Goal: Transaction & Acquisition: Download file/media

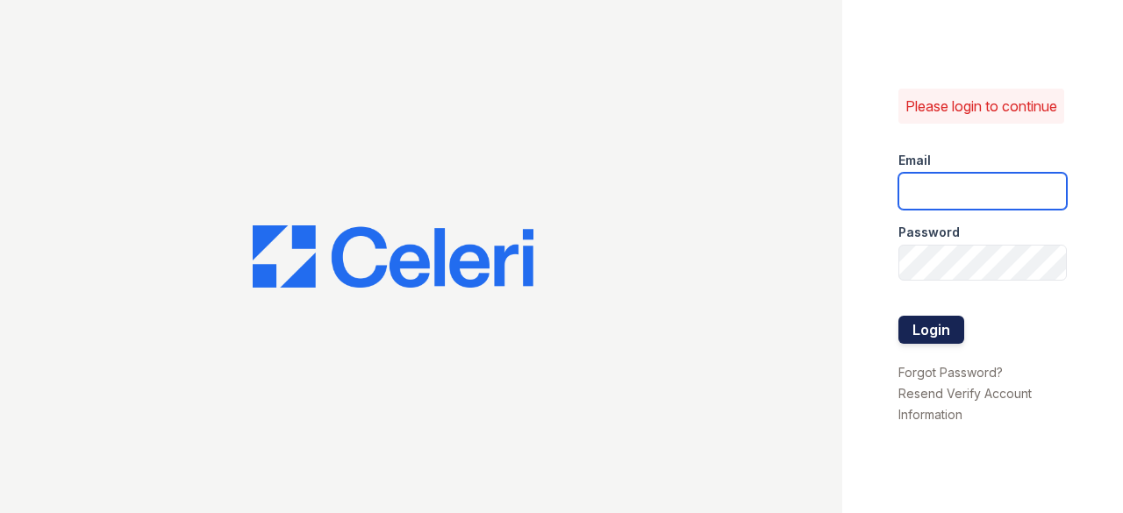
type input "[EMAIL_ADDRESS][DOMAIN_NAME]"
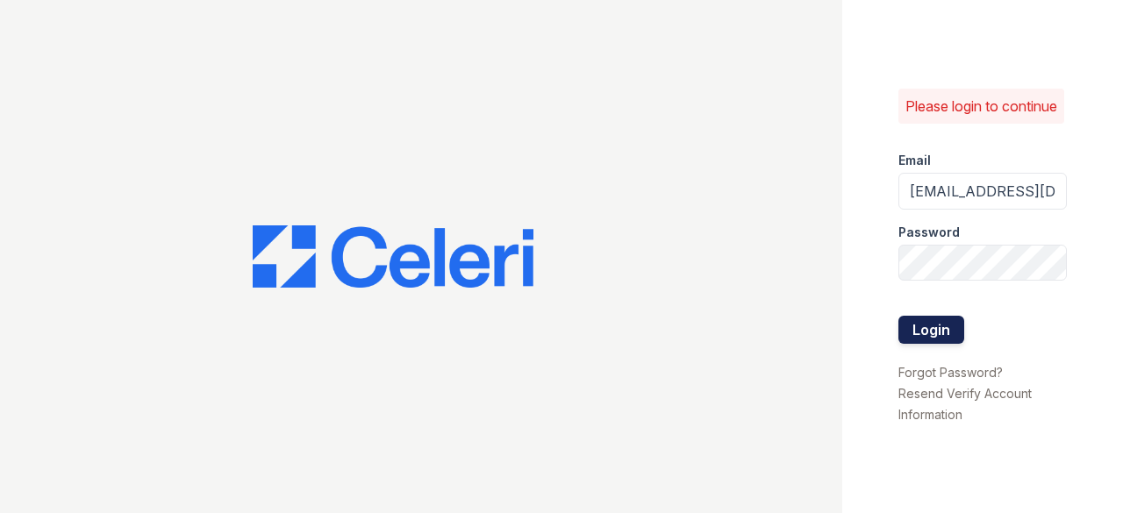
click at [951, 343] on button "Login" at bounding box center [932, 330] width 66 height 28
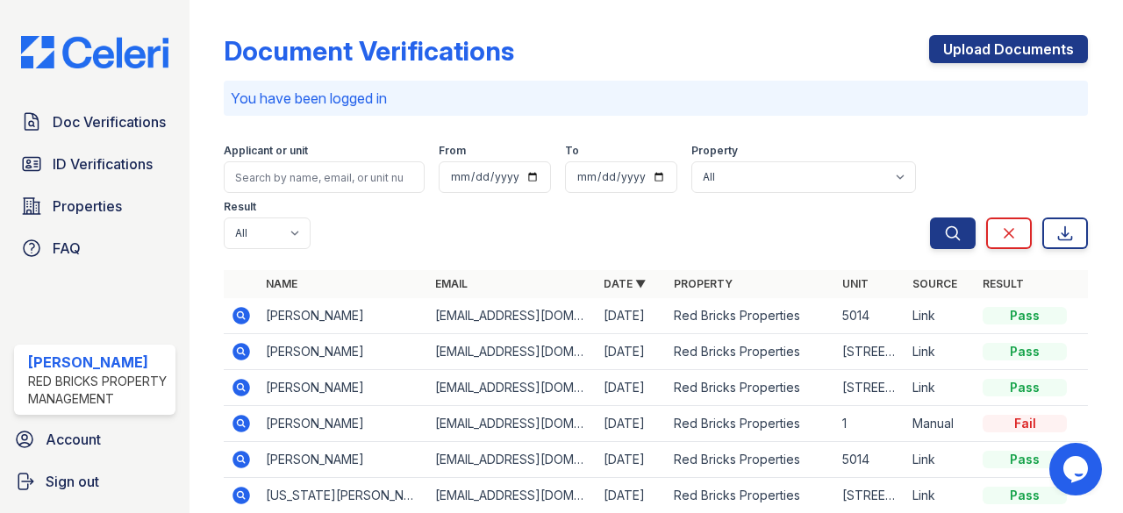
click at [238, 313] on icon at bounding box center [241, 315] width 21 height 21
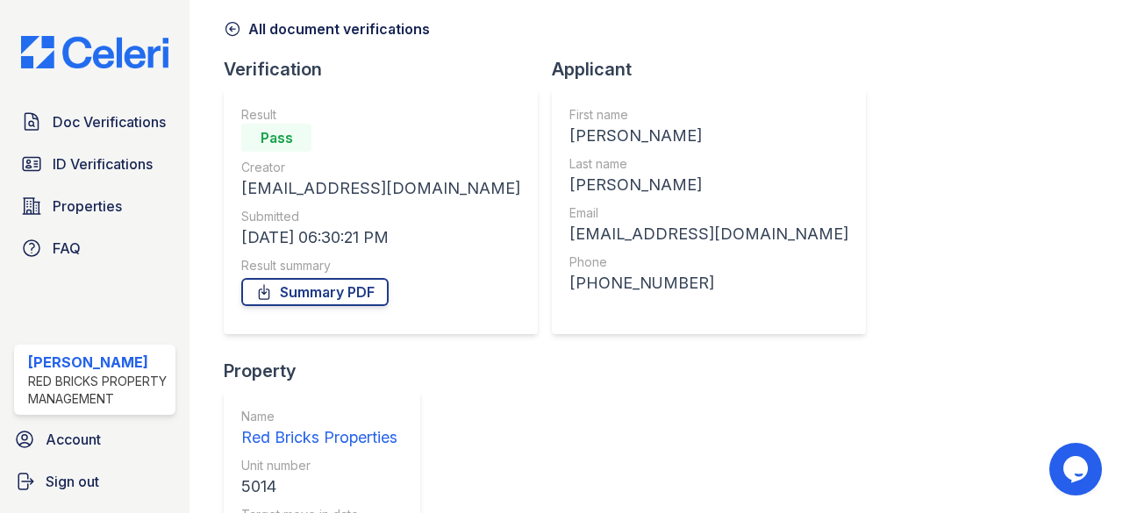
scroll to position [225, 0]
